Goal: Find specific page/section: Find specific page/section

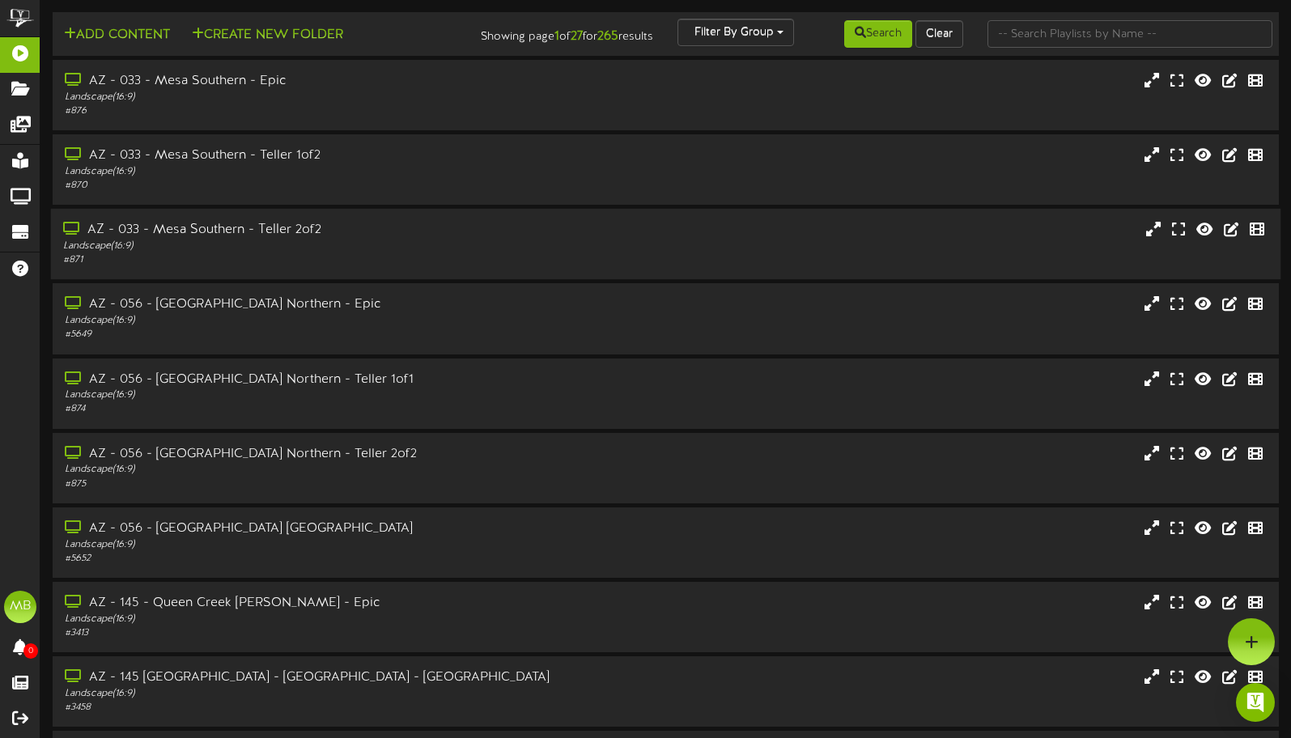
click at [206, 267] on div "# 871" at bounding box center [307, 260] width 488 height 14
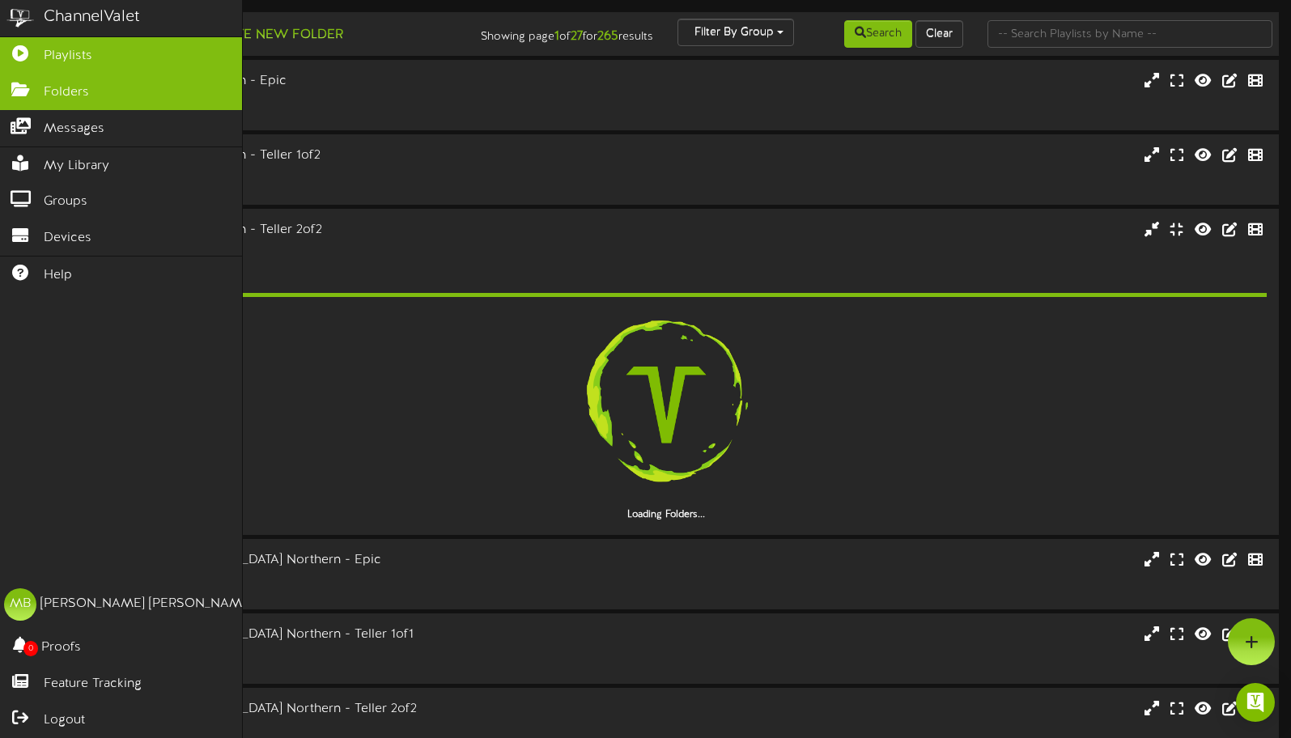
click at [23, 91] on icon at bounding box center [20, 88] width 40 height 12
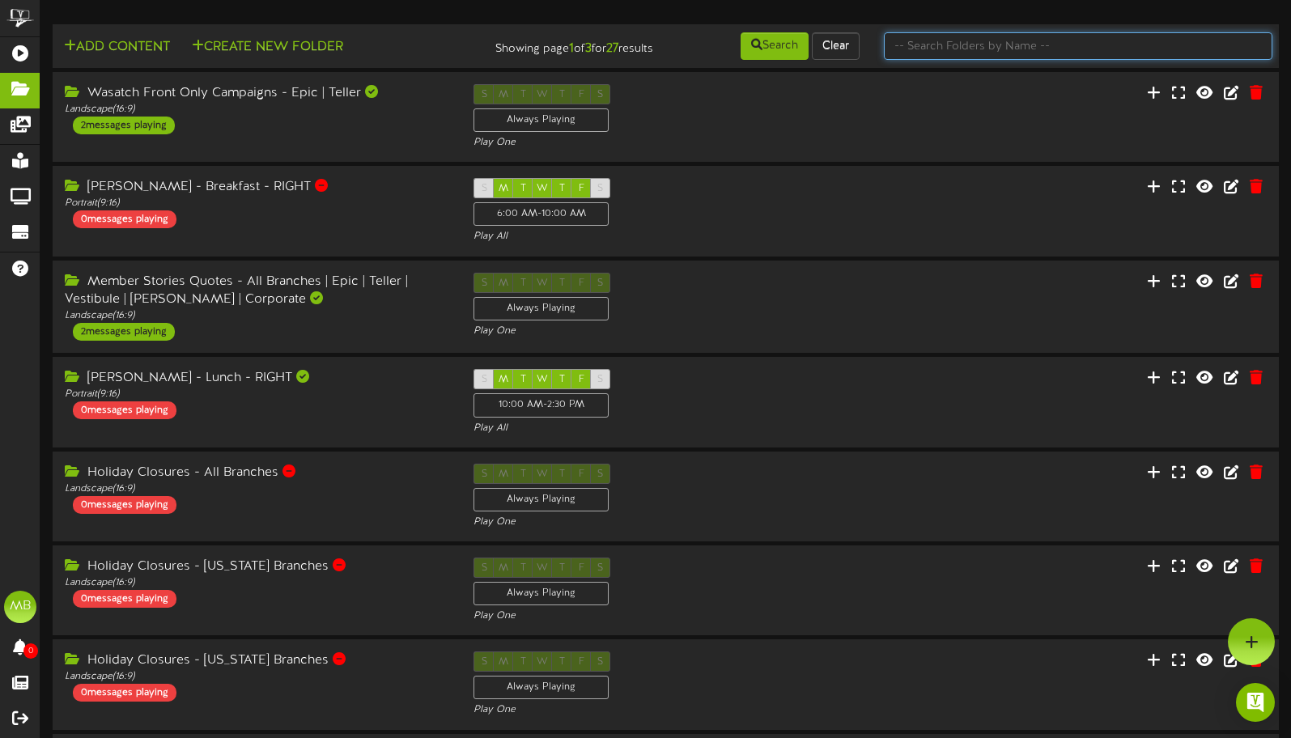
click at [964, 53] on input "text" at bounding box center [1078, 46] width 388 height 28
type input "spanish"
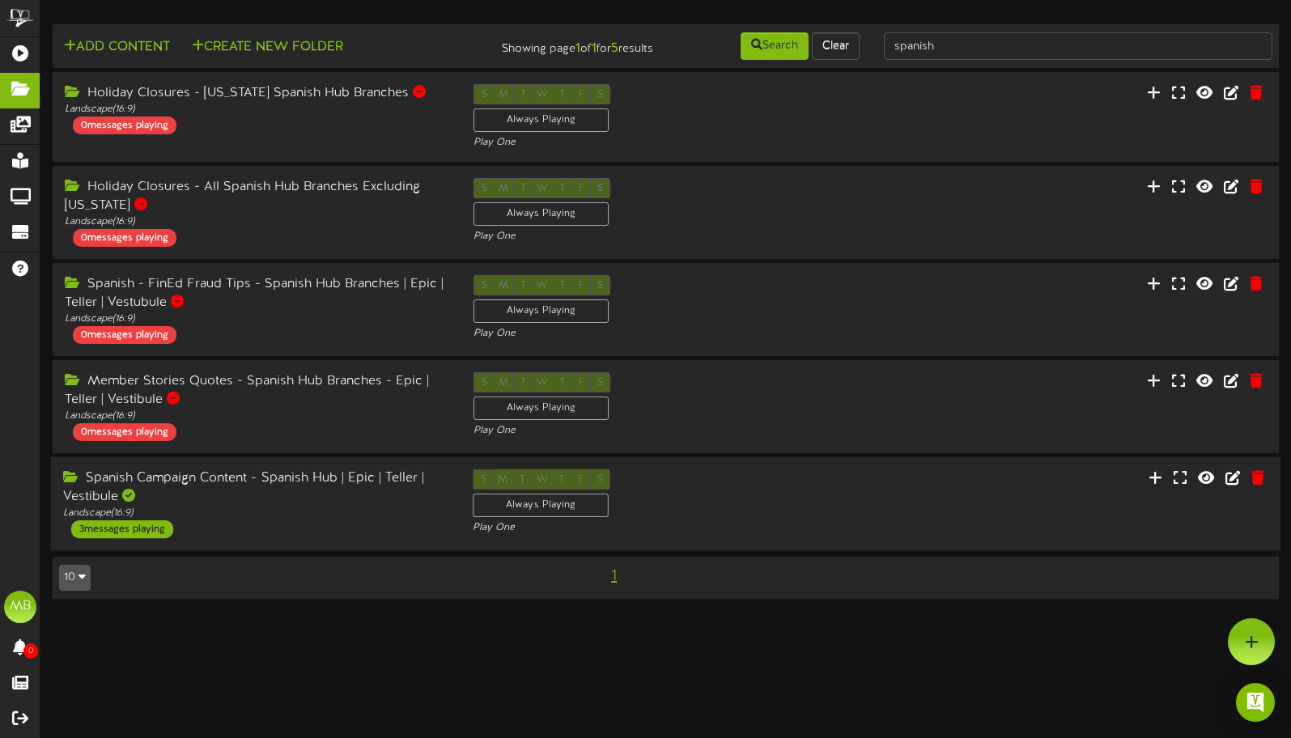
click at [101, 477] on div "Spanish Campaign Content - Spanish Hub | Epic | Teller | Vestibule" at bounding box center [255, 487] width 385 height 37
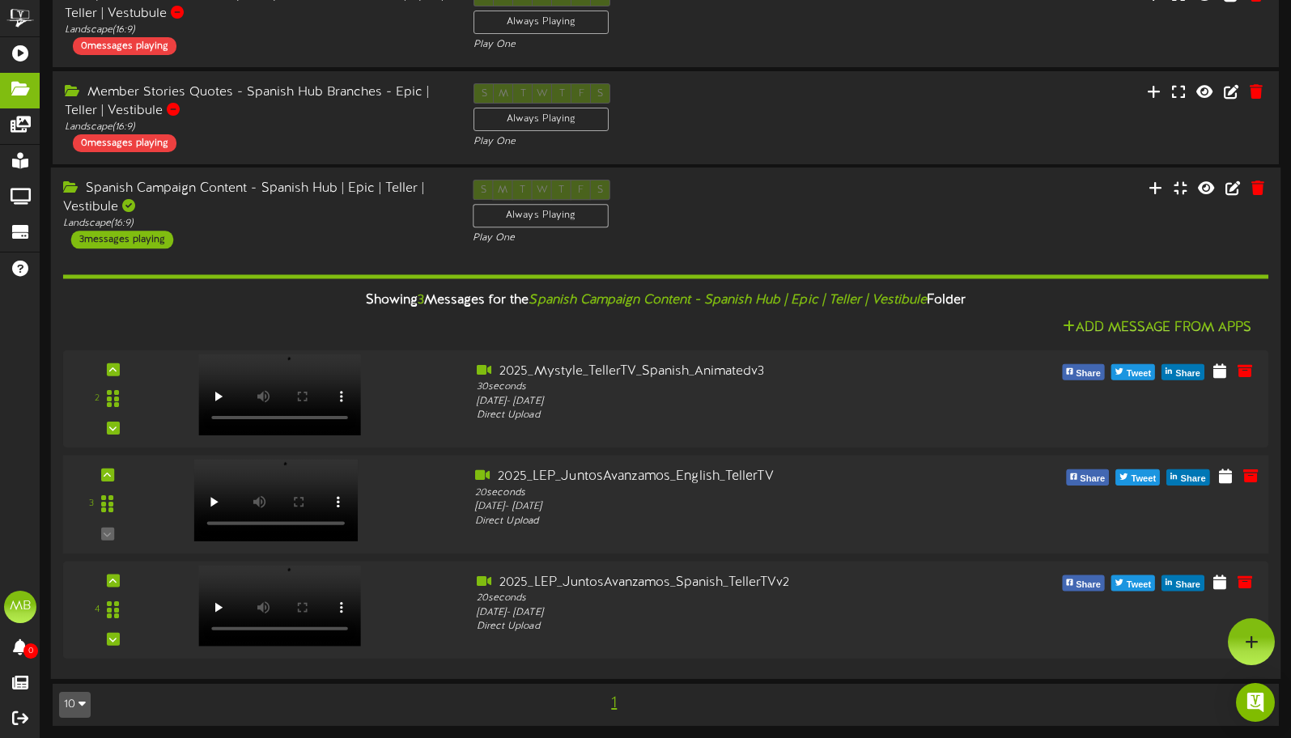
scroll to position [288, 0]
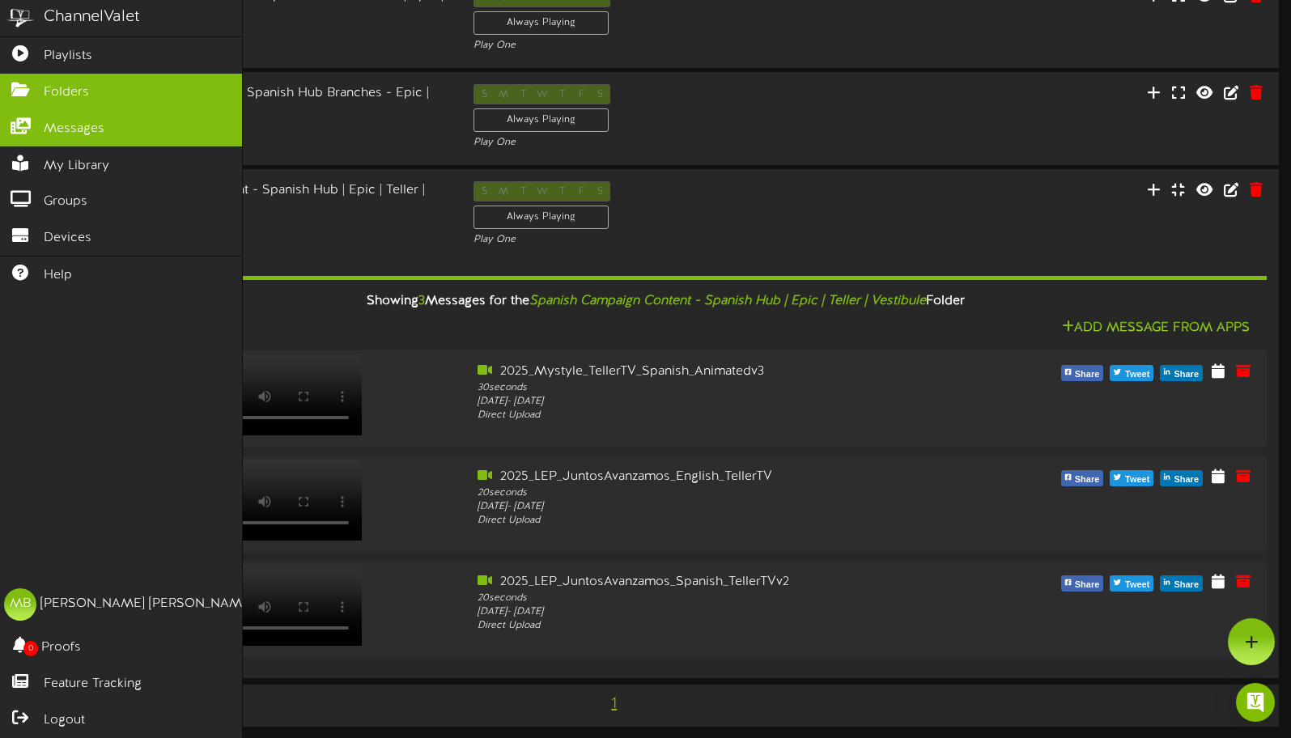
click at [19, 128] on icon at bounding box center [20, 124] width 40 height 12
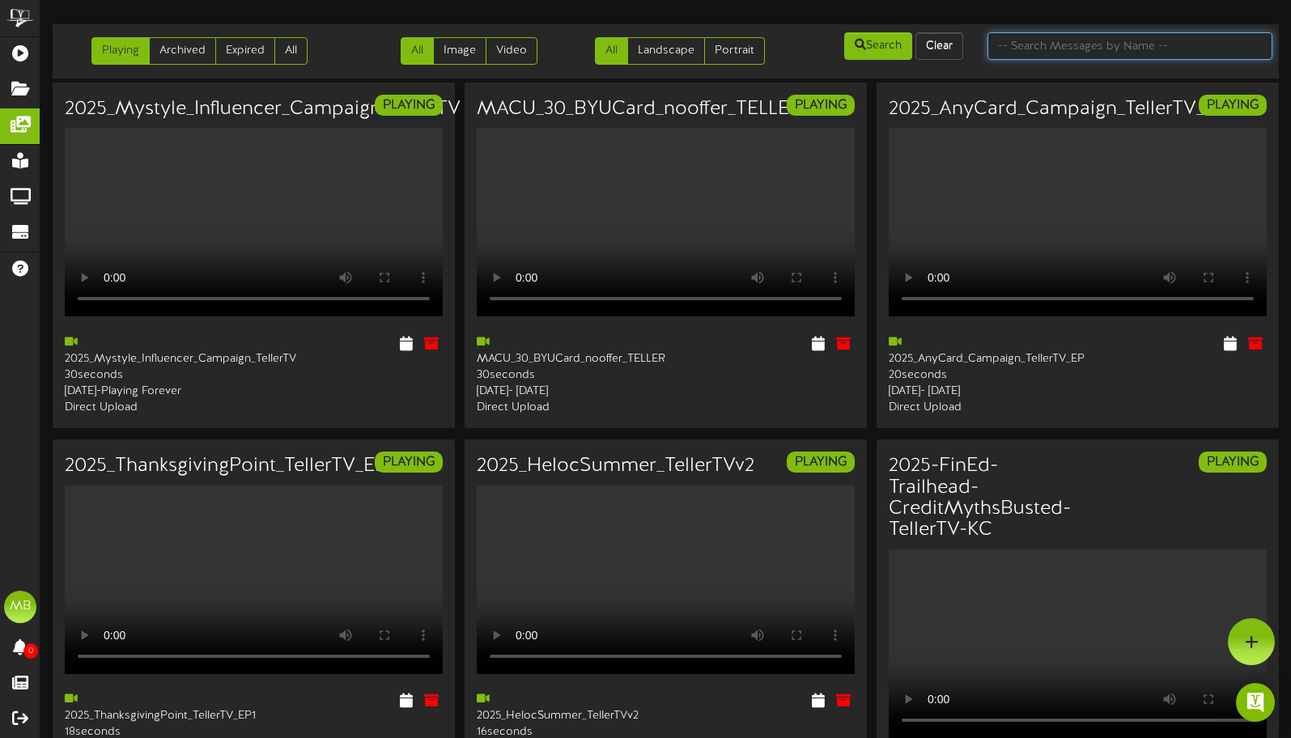
click at [1062, 48] on input "text" at bounding box center [1129, 46] width 285 height 28
type input "spanish"
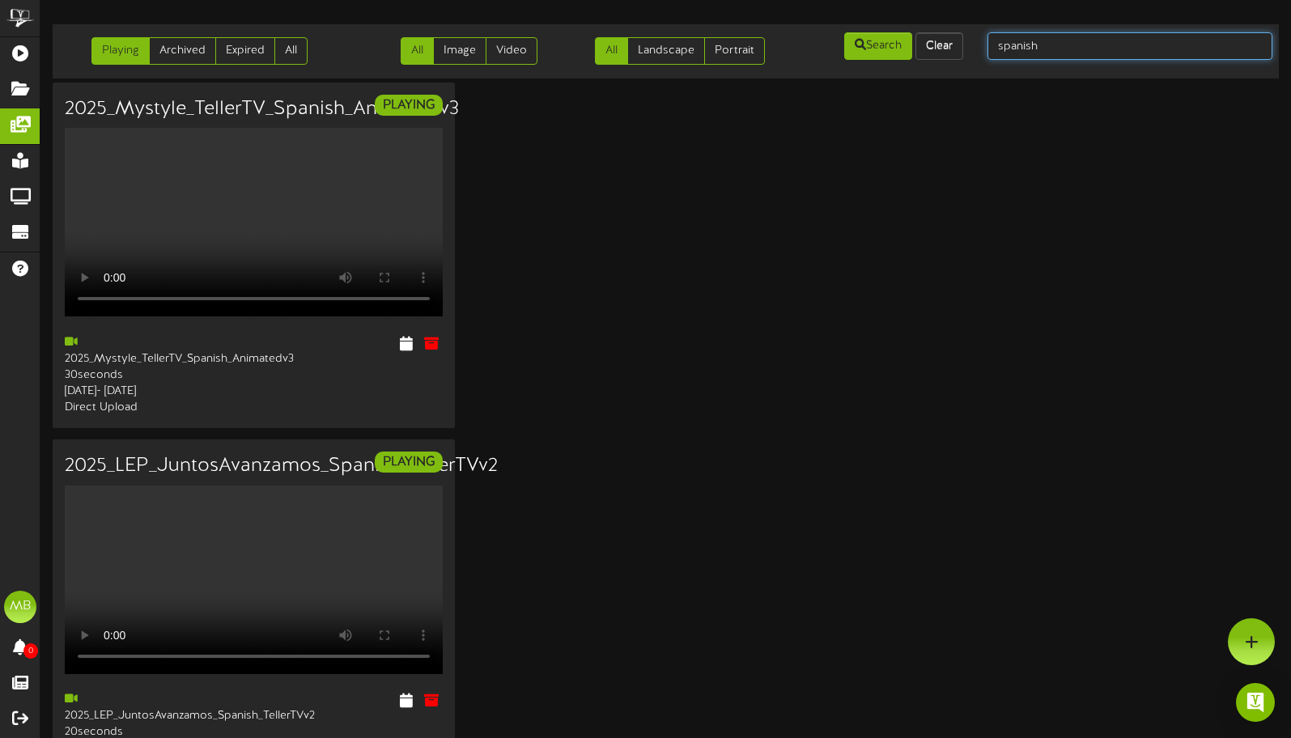
click at [1058, 48] on input "spanish" at bounding box center [1129, 46] width 285 height 28
type input "gyf"
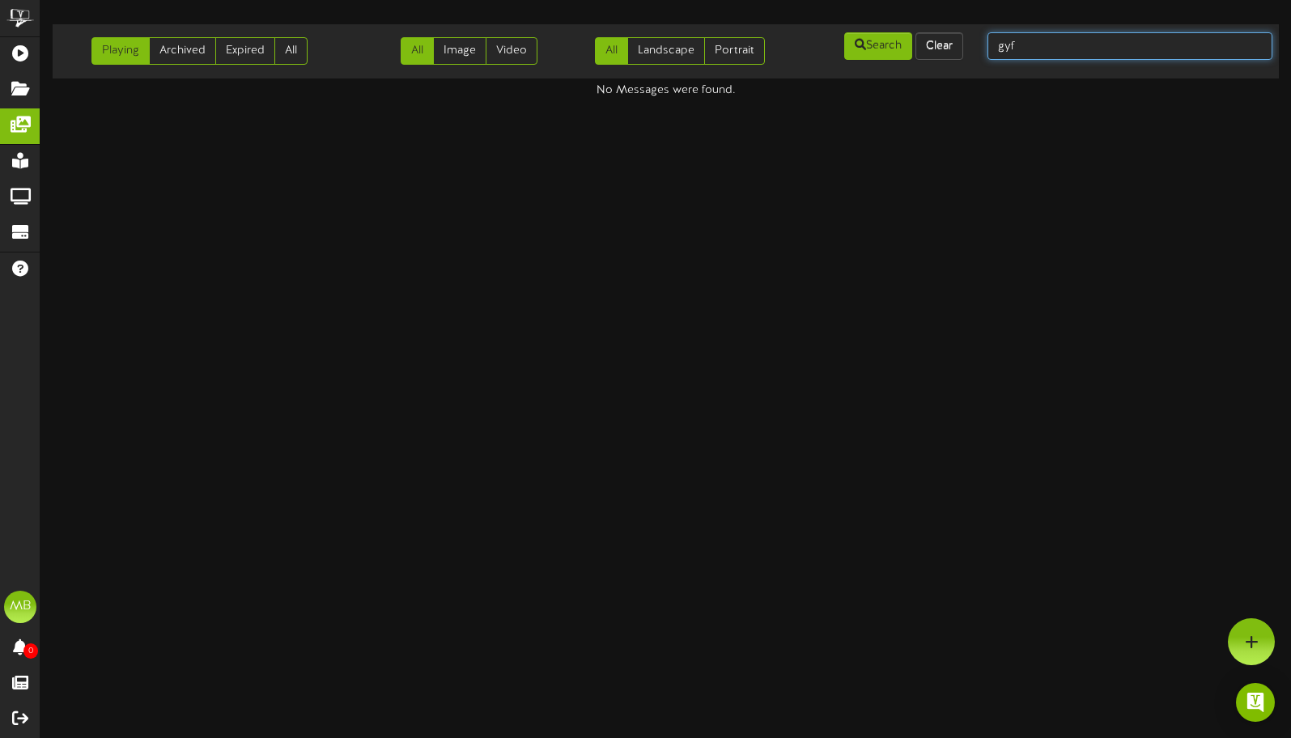
click at [1043, 47] on input "gyf" at bounding box center [1129, 46] width 285 height 28
type input "g"
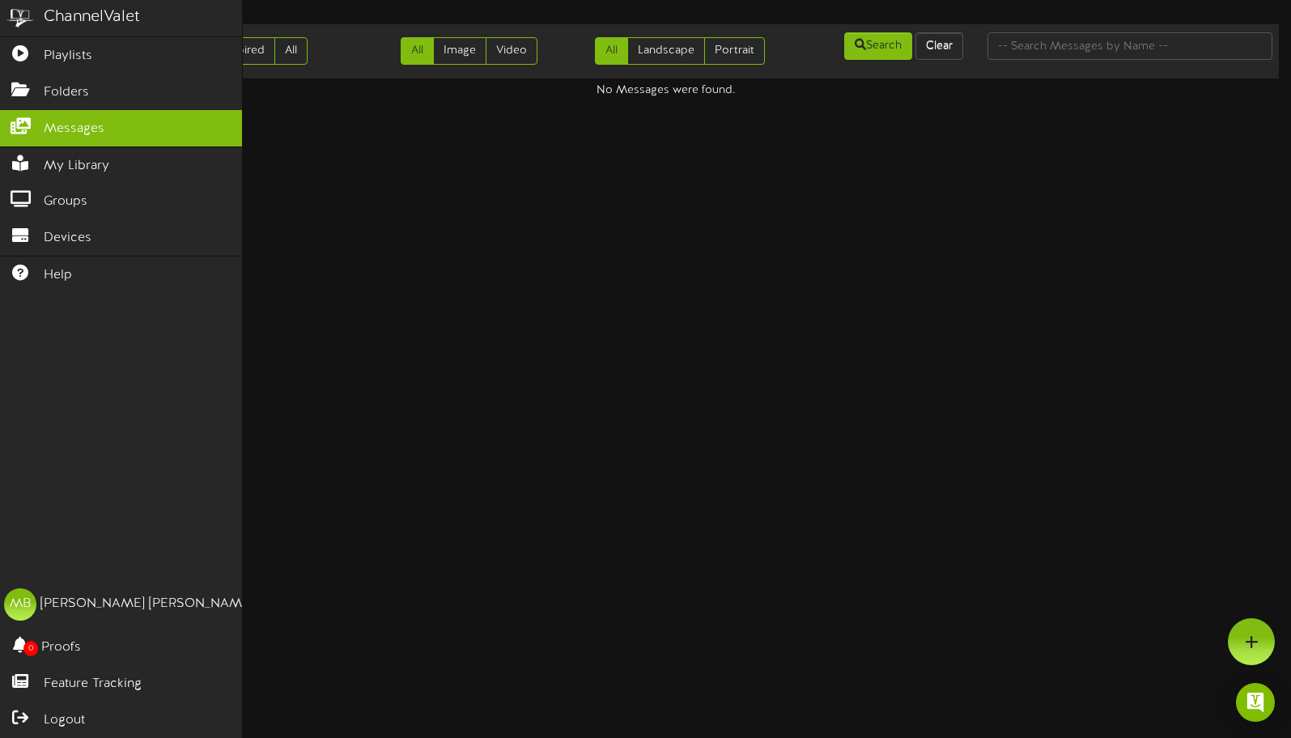
click at [23, 130] on icon at bounding box center [20, 124] width 40 height 12
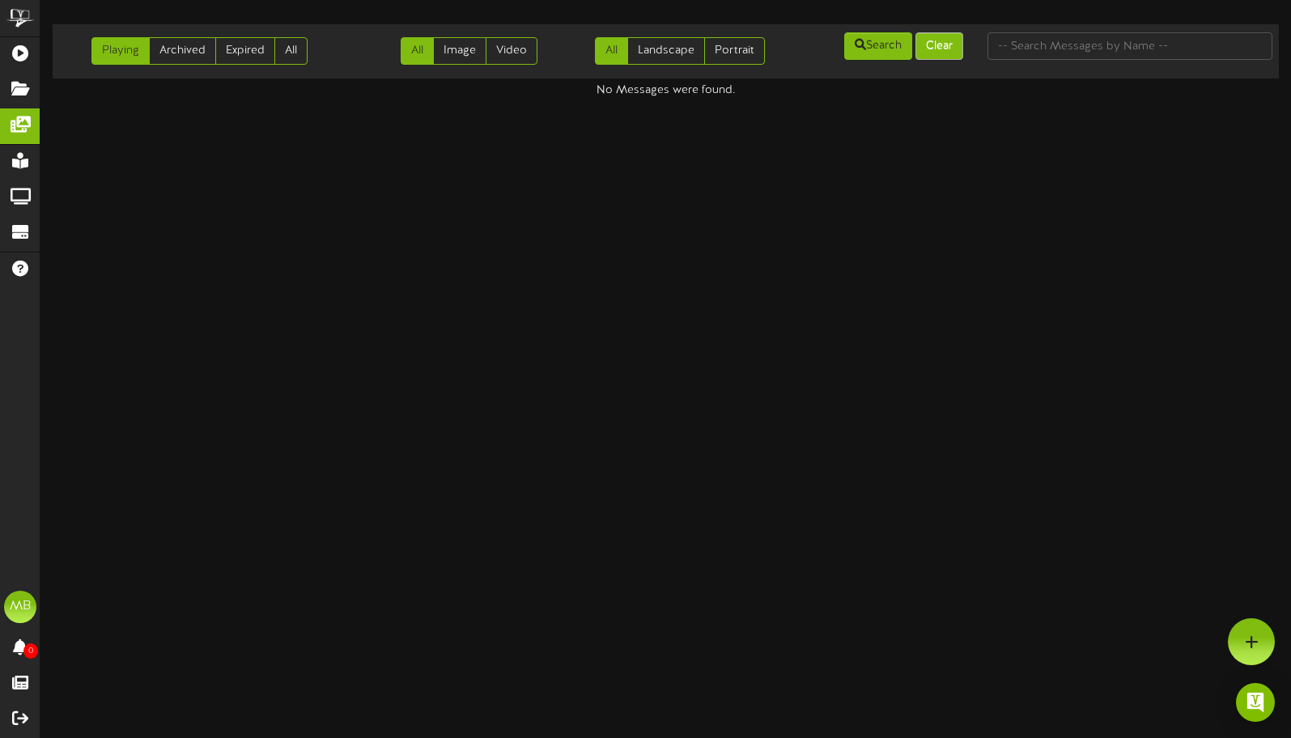
click at [944, 54] on button "Clear" at bounding box center [939, 46] width 48 height 28
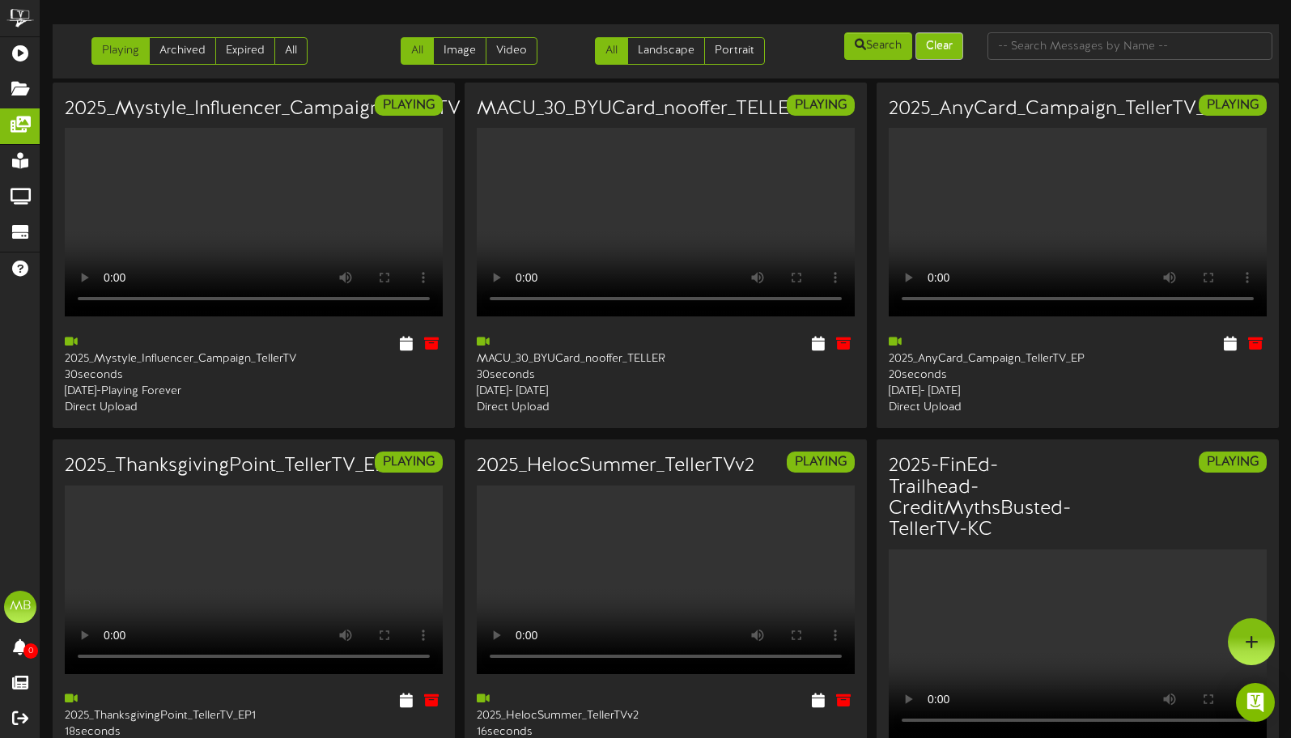
click at [949, 42] on button "Clear" at bounding box center [939, 46] width 48 height 28
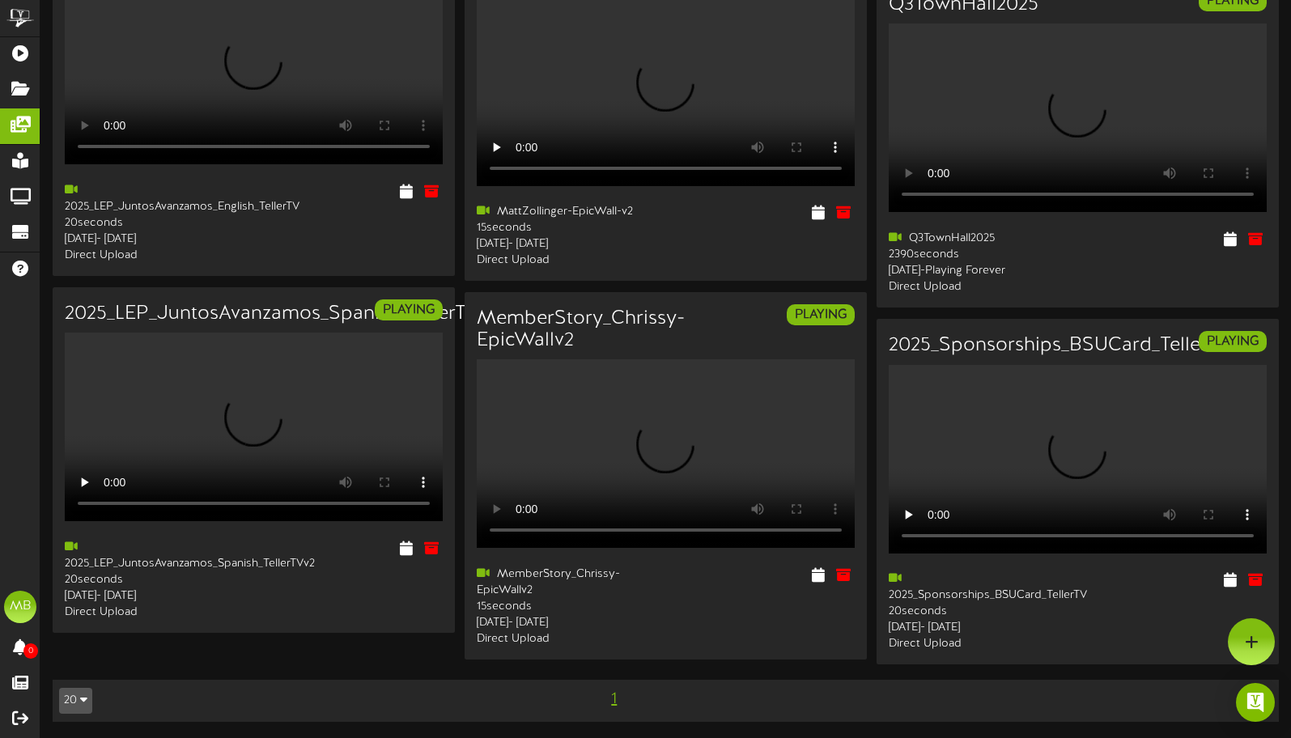
scroll to position [1812, 0]
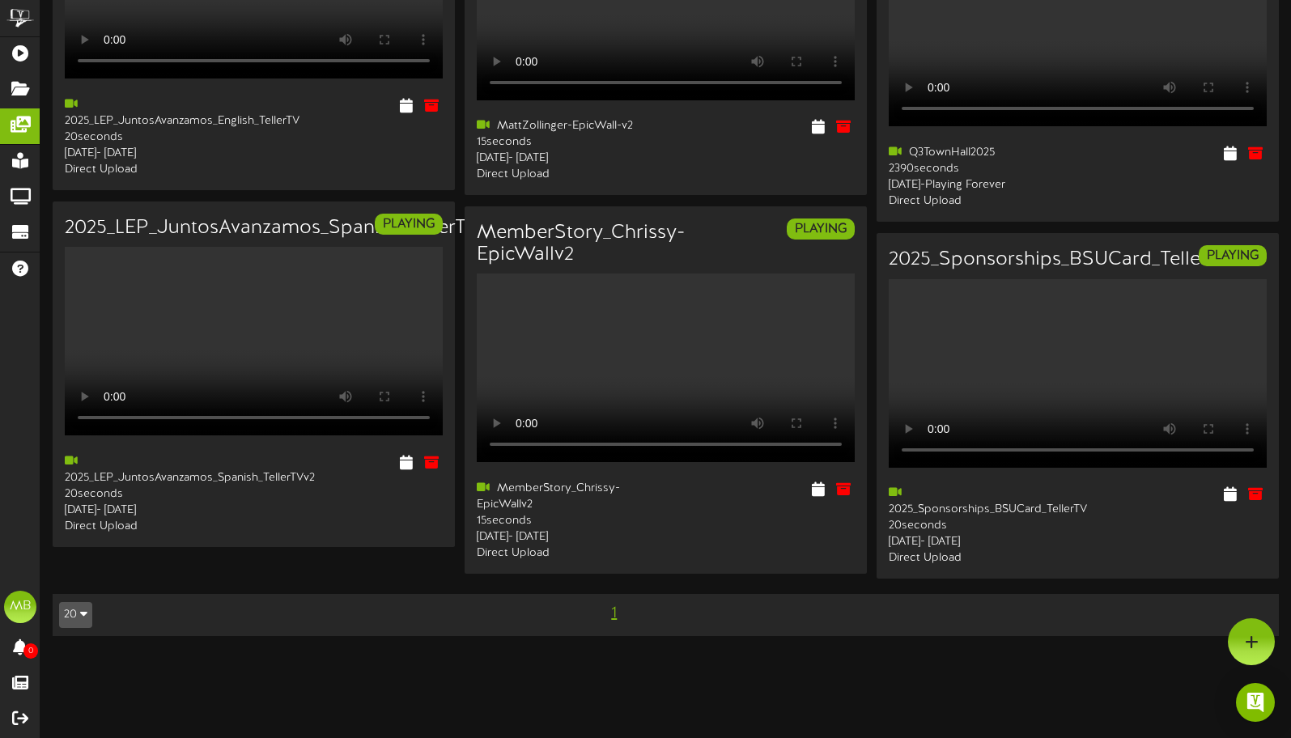
click at [78, 628] on button "20" at bounding box center [75, 615] width 33 height 26
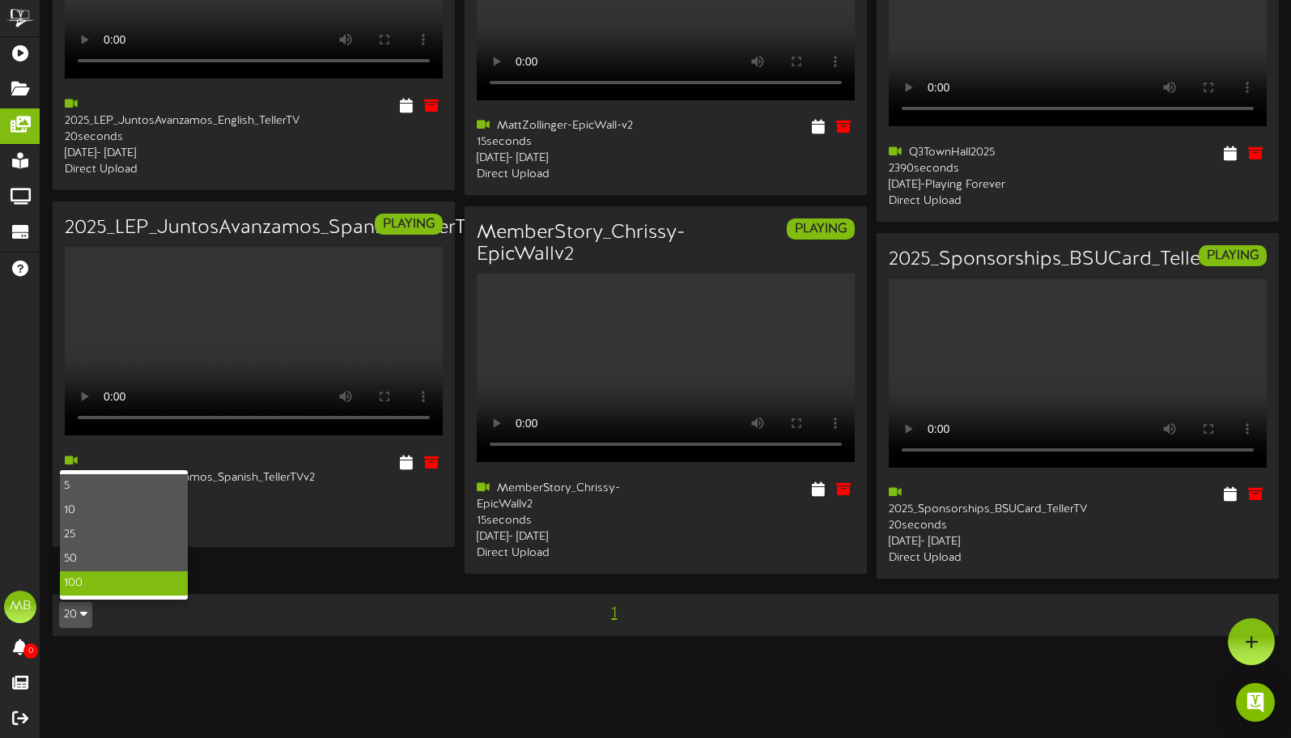
scroll to position [1817, 0]
click at [87, 596] on div "100" at bounding box center [124, 583] width 128 height 24
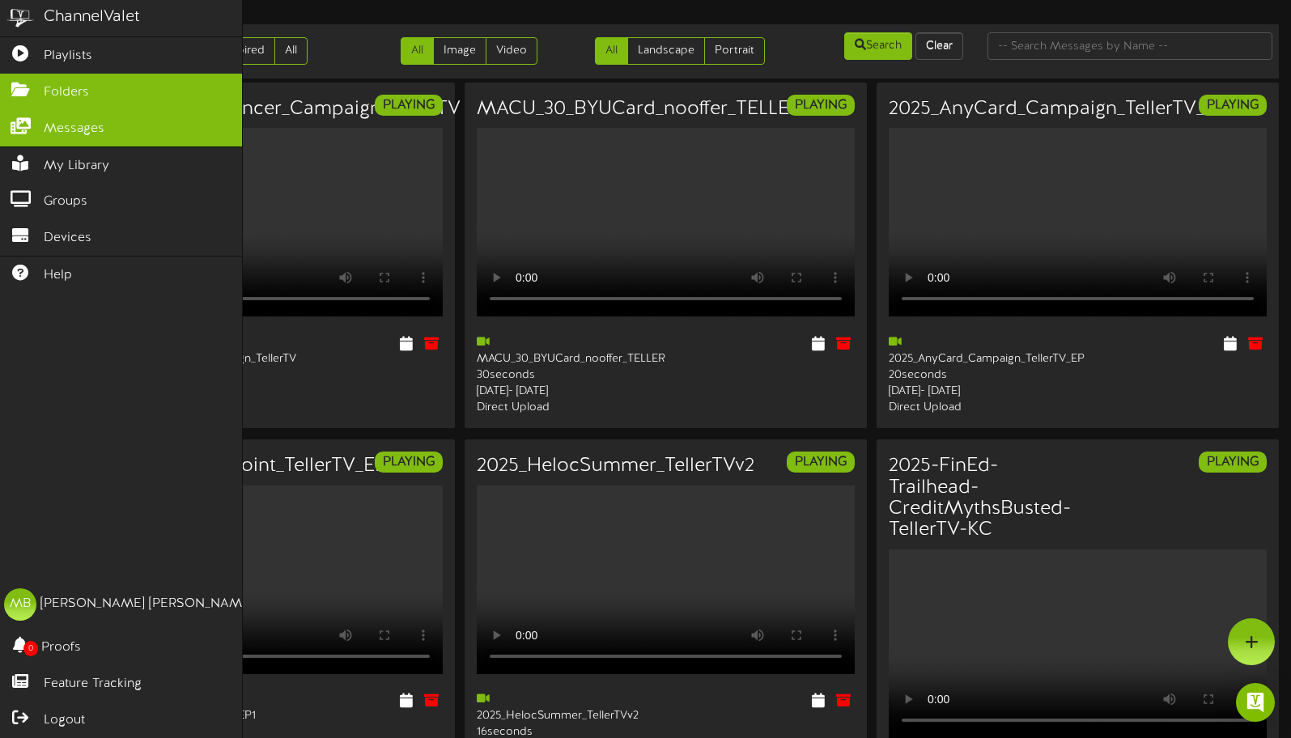
click at [19, 82] on icon at bounding box center [20, 88] width 40 height 12
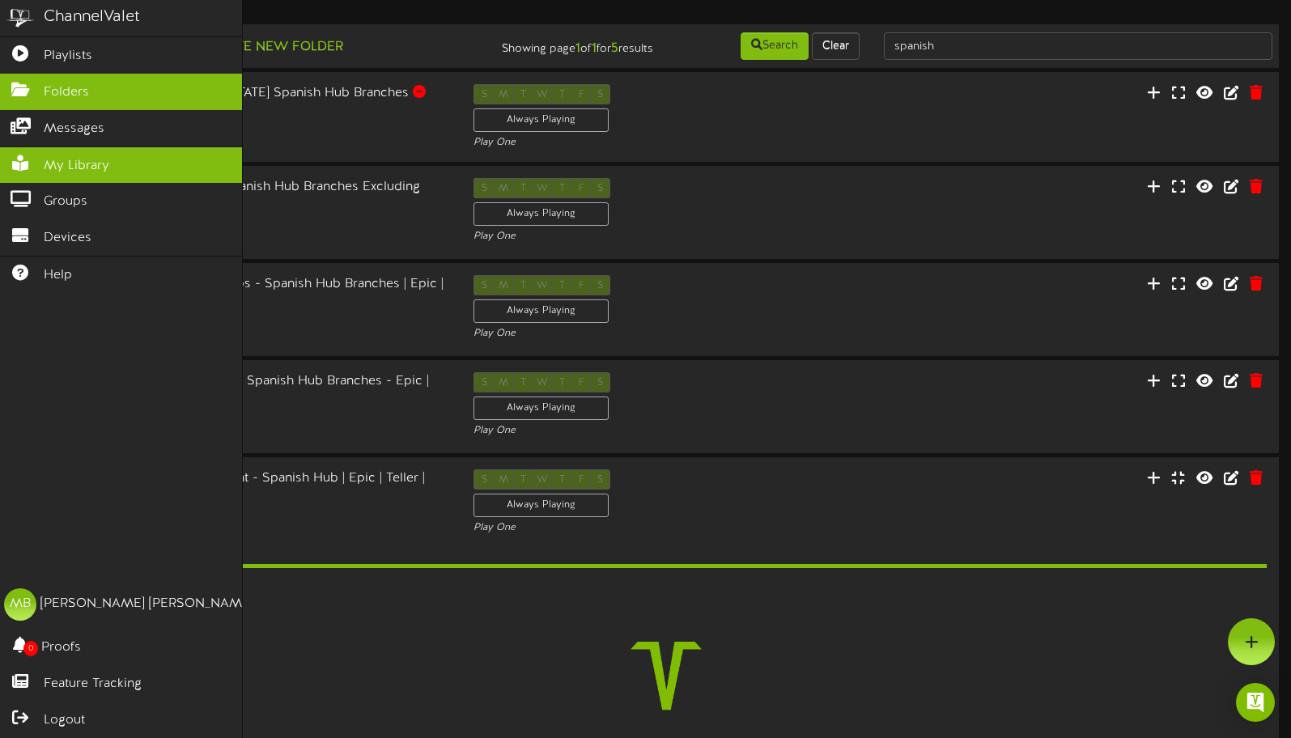
click at [78, 160] on span "My Library" at bounding box center [77, 166] width 66 height 19
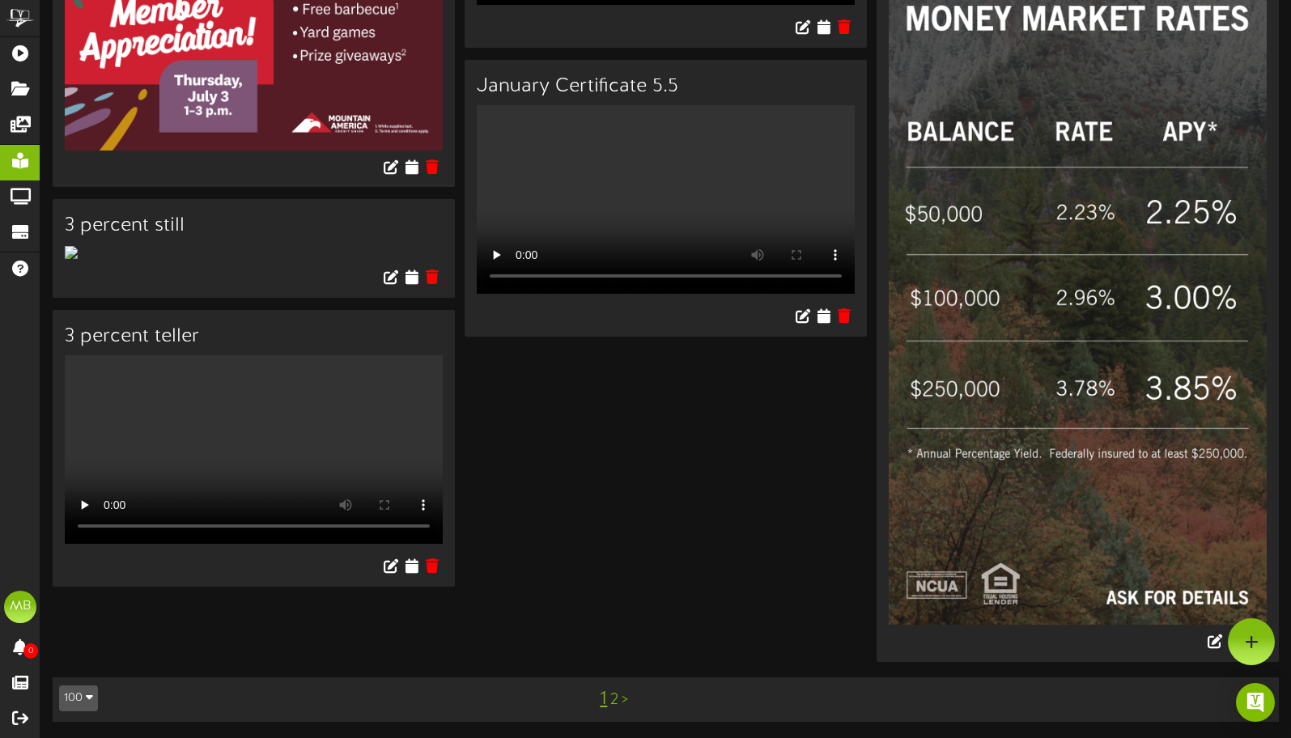
scroll to position [14161, 0]
click at [613, 700] on link "2" at bounding box center [614, 700] width 8 height 18
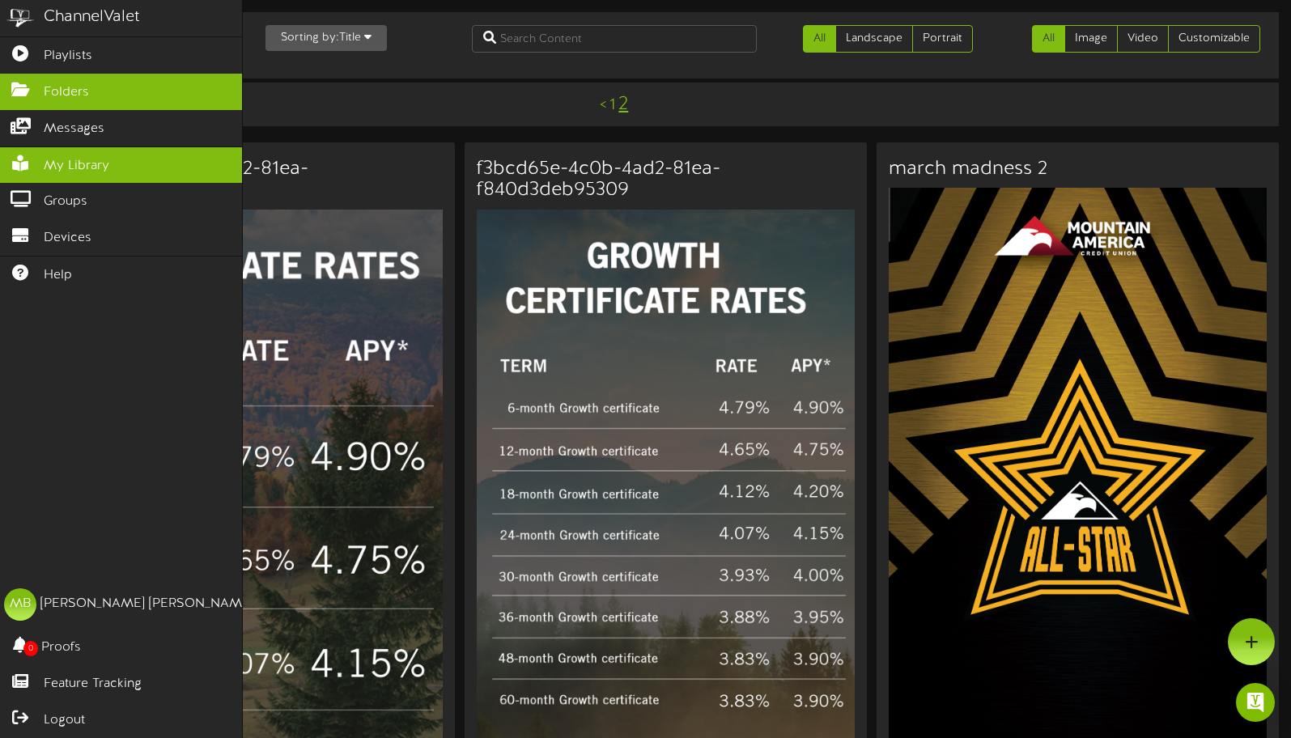
click at [53, 89] on span "Folders" at bounding box center [66, 92] width 45 height 19
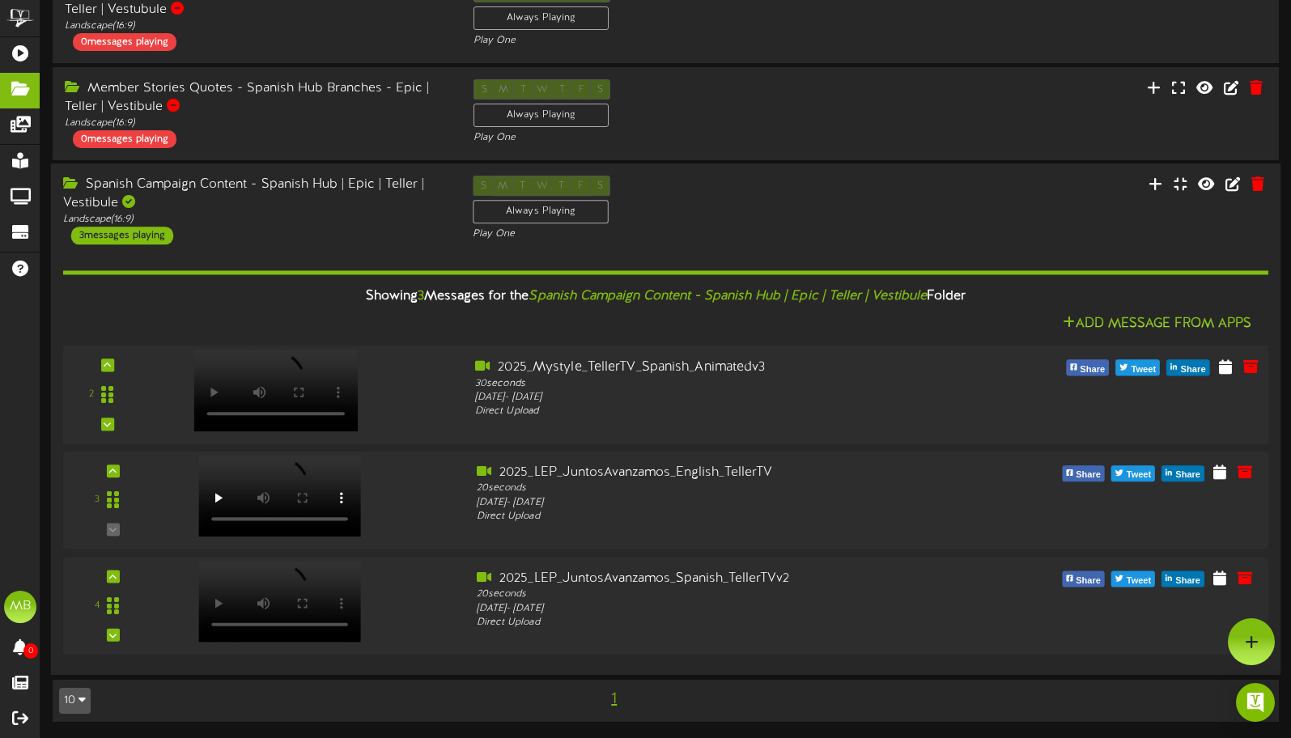
scroll to position [288, 0]
